Goal: Information Seeking & Learning: Check status

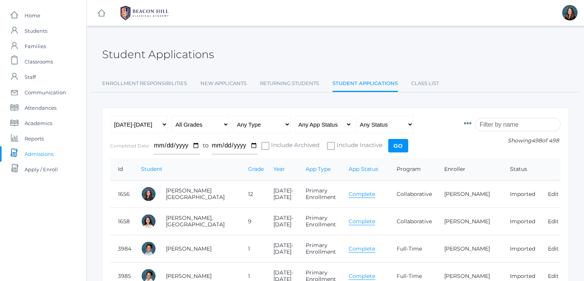
click at [496, 125] on input "search" at bounding box center [518, 124] width 85 height 13
type input "l"
click at [228, 126] on select "All Grades Grammar - Kindergarten - 1st Grade - 2nd Grade - 3rd Grade - 4th Gra…" at bounding box center [201, 124] width 58 height 17
select select "7"
click at [172, 116] on select "All Grades Grammar - Kindergarten - 1st Grade - 2nd Grade - 3rd Grade - 4th Gra…" at bounding box center [201, 124] width 58 height 17
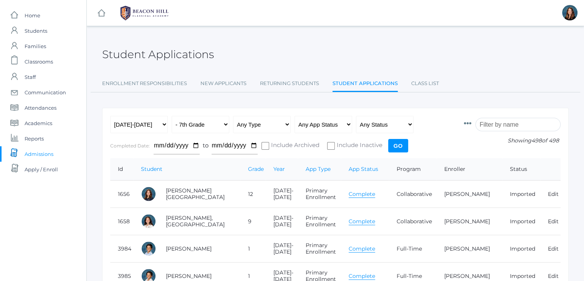
click at [398, 145] on input "Go" at bounding box center [398, 145] width 20 height 13
click at [228, 122] on select "All Grades Grammar - Kindergarten - 1st Grade - 2nd Grade - 3rd Grade - 4th Gra…" at bounding box center [201, 124] width 58 height 17
select select "any"
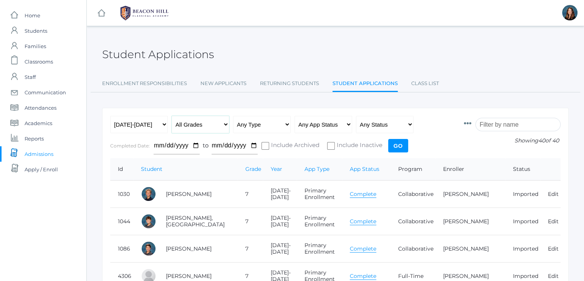
click at [172, 116] on select "All Grades Grammar - Kindergarten - 1st Grade - 2nd Grade - 3rd Grade - 4th Gra…" at bounding box center [201, 124] width 58 height 17
click at [399, 144] on input "Go" at bounding box center [398, 145] width 20 height 13
click at [228, 121] on select "All Grades Grammar - Kindergarten - 1st Grade - 2nd Grade - 3rd Grade - 4th Gra…" at bounding box center [201, 124] width 58 height 17
select select "rhetoric"
click at [172, 116] on select "All Grades Grammar - Kindergarten - 1st Grade - 2nd Grade - 3rd Grade - 4th Gra…" at bounding box center [201, 124] width 58 height 17
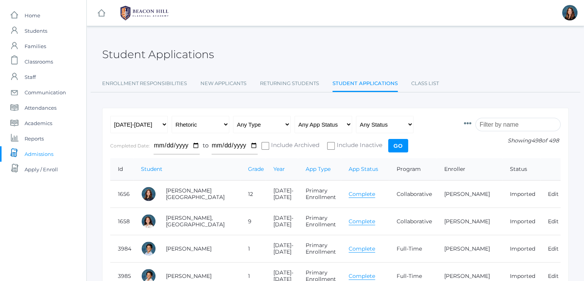
click at [397, 146] on input "Go" at bounding box center [398, 145] width 20 height 13
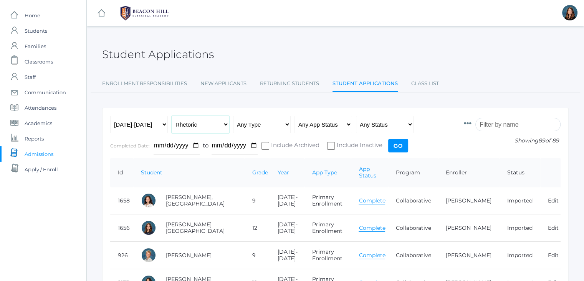
click at [227, 123] on select "All Grades Grammar - Kindergarten - 1st Grade - 2nd Grade - 3rd Grade - 4th Gra…" at bounding box center [201, 124] width 58 height 17
select select "any"
click at [172, 116] on select "All Grades Grammar - Kindergarten - 1st Grade - 2nd Grade - 3rd Grade - 4th Gra…" at bounding box center [201, 124] width 58 height 17
click at [399, 142] on input "Go" at bounding box center [398, 145] width 20 height 13
